Goal: Task Accomplishment & Management: Use online tool/utility

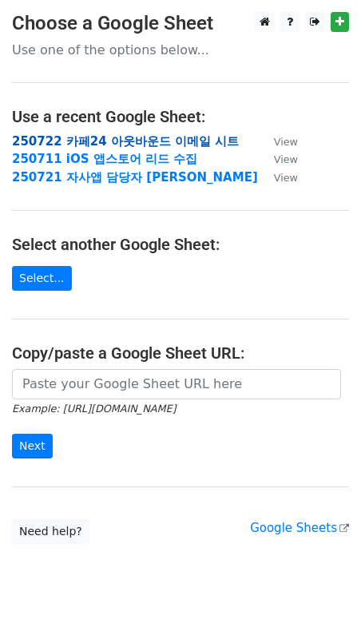
click at [193, 141] on strong "250722 카페24 아웃바운드 이메일 시트" at bounding box center [125, 141] width 227 height 14
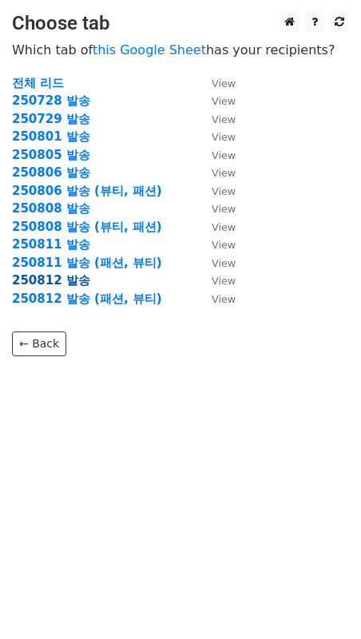
click at [65, 279] on strong "250812 발송" at bounding box center [51, 280] width 78 height 14
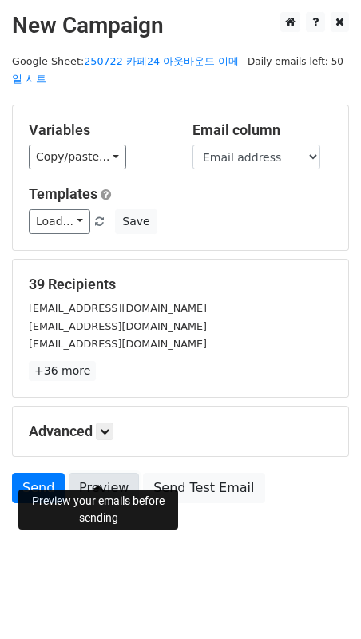
click at [110, 473] on link "Preview" at bounding box center [104, 488] width 70 height 30
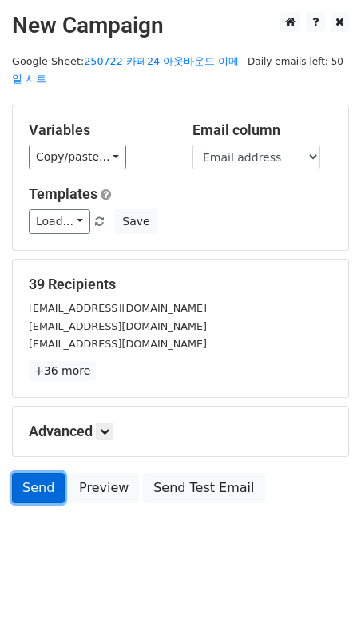
click at [57, 477] on link "Send" at bounding box center [38, 488] width 53 height 30
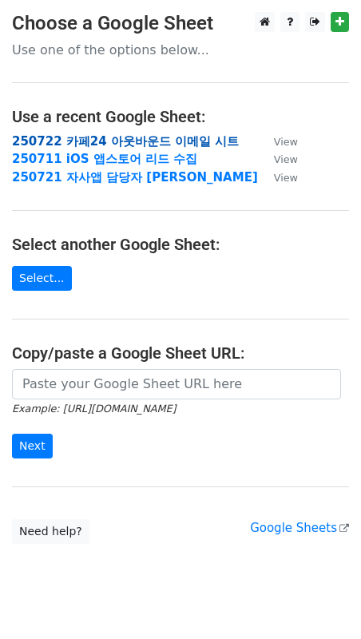
click at [97, 147] on strong "250722 카페24 아웃바운드 이메일 시트" at bounding box center [125, 141] width 227 height 14
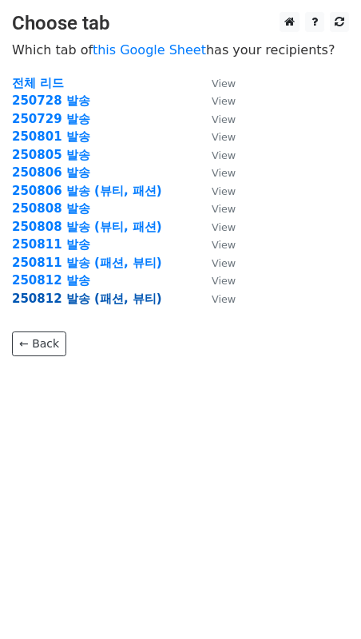
click at [73, 299] on strong "250812 발송 (패션, 뷰티)" at bounding box center [87, 298] width 150 height 14
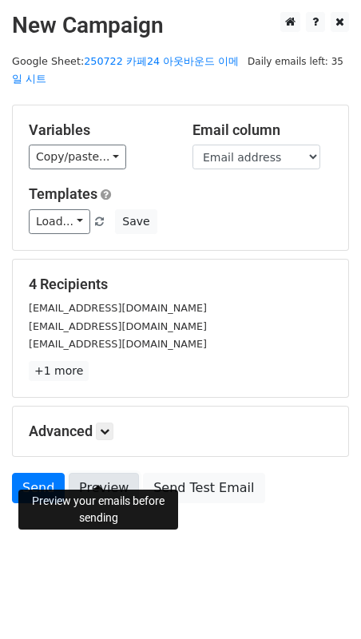
click at [89, 473] on link "Preview" at bounding box center [104, 488] width 70 height 30
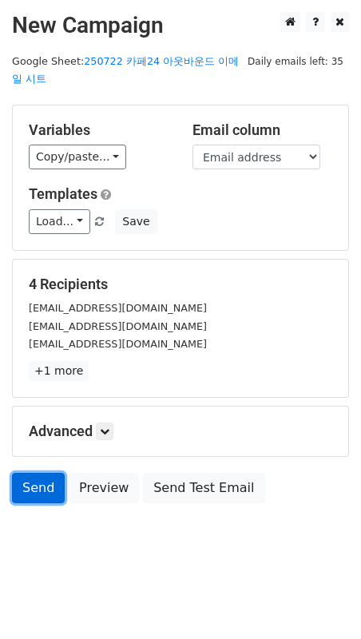
click at [39, 477] on link "Send" at bounding box center [38, 488] width 53 height 30
